Goal: Check status

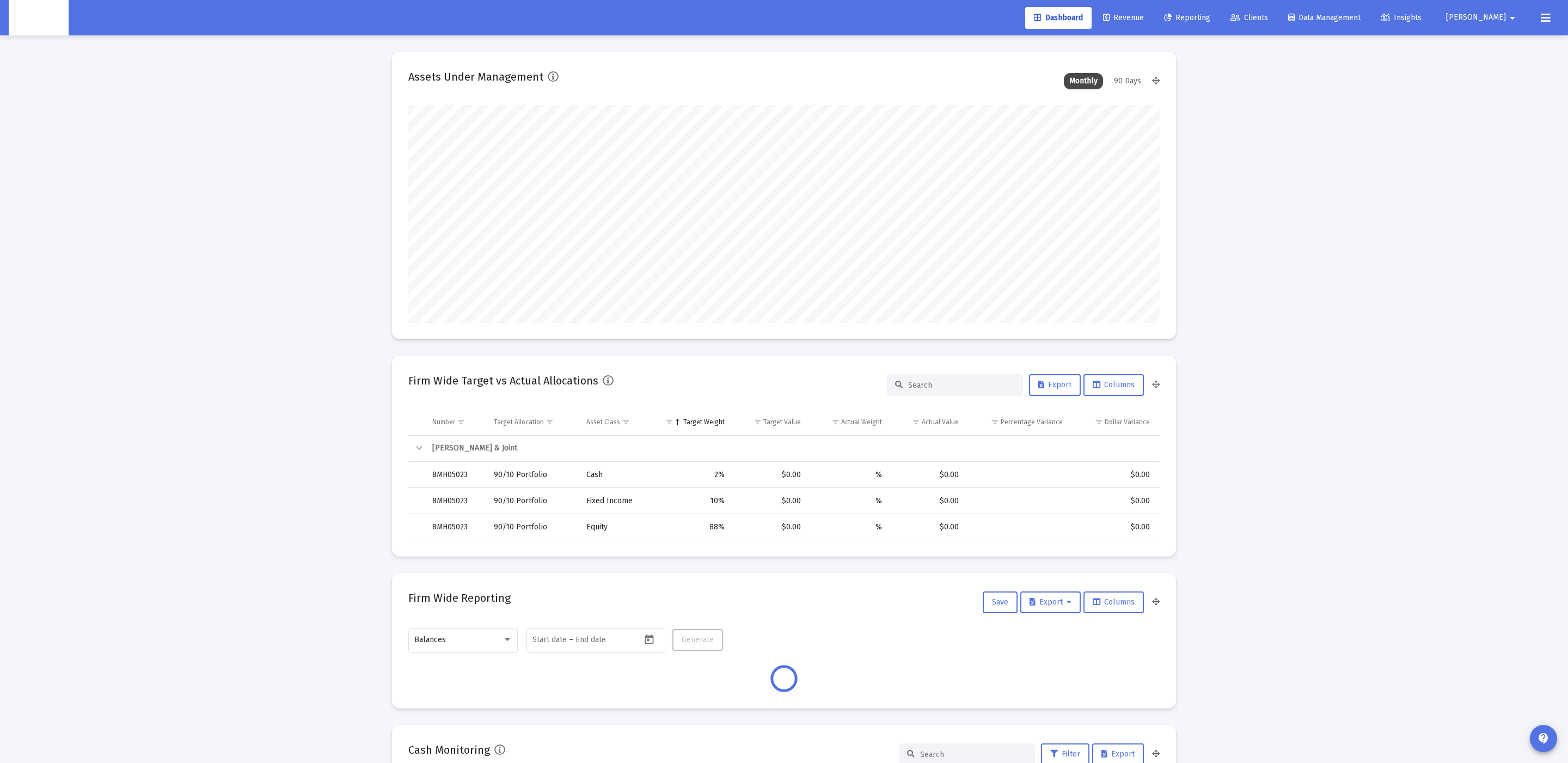
scroll to position [217, 405]
type input "2025-09-18"
